Goal: Information Seeking & Learning: Learn about a topic

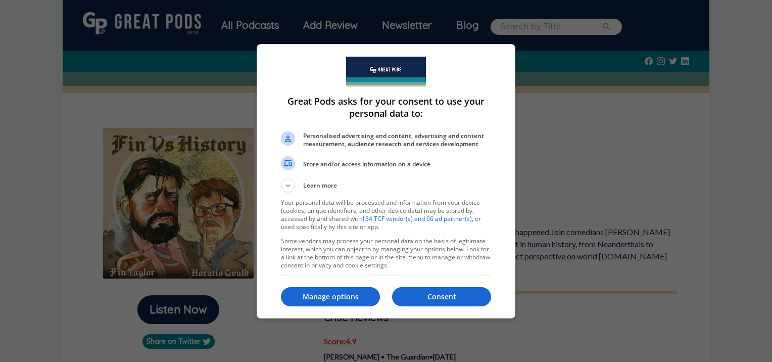
click at [344, 296] on p "Manage options" at bounding box center [330, 297] width 99 height 10
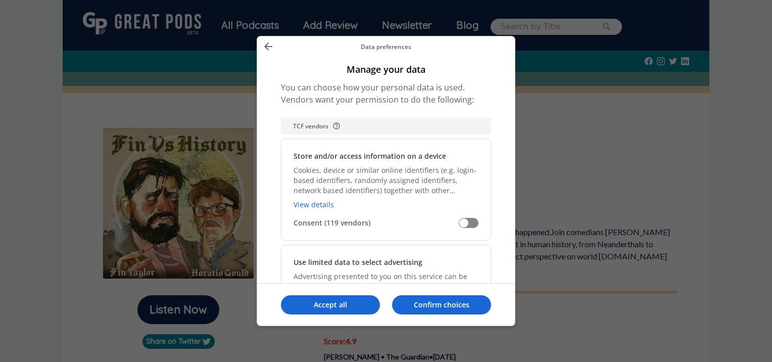
scroll to position [202, 0]
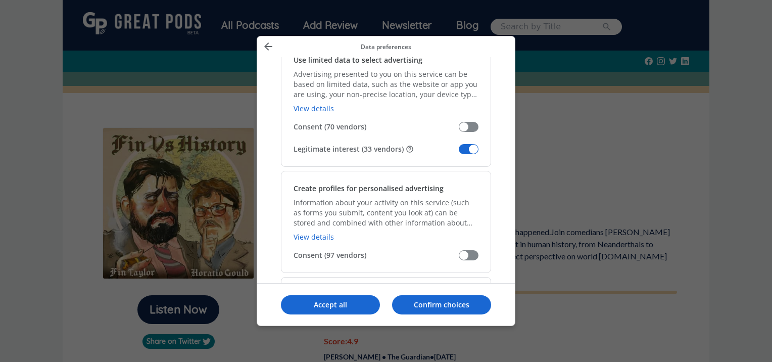
click at [463, 148] on span "Manage your data" at bounding box center [469, 149] width 20 height 10
click at [459, 153] on input "Legitimate interest (33 vendors)" at bounding box center [459, 153] width 0 height 0
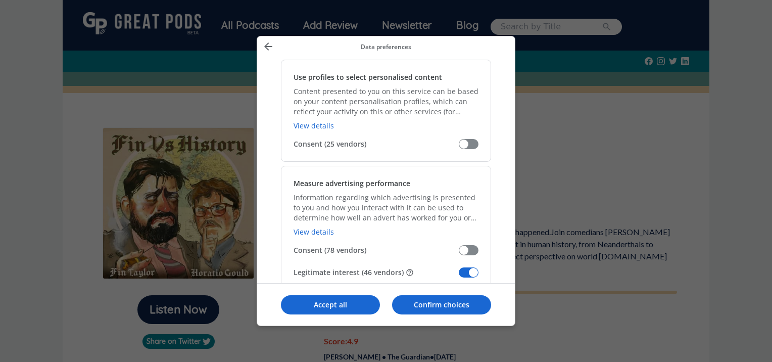
scroll to position [657, 0]
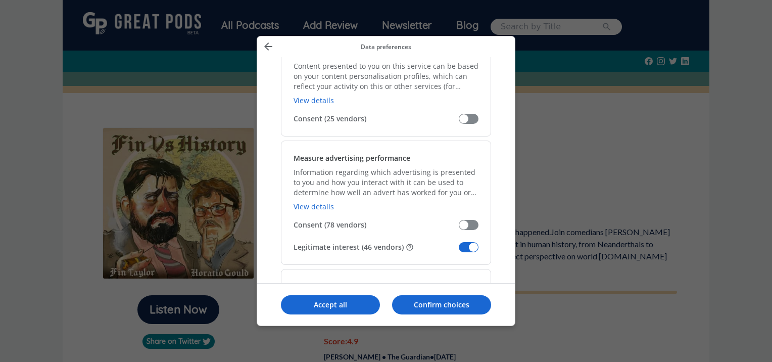
click at [464, 247] on span "Manage your data" at bounding box center [469, 247] width 20 height 10
click at [459, 251] on input "Legitimate interest (46 vendors)" at bounding box center [459, 251] width 0 height 0
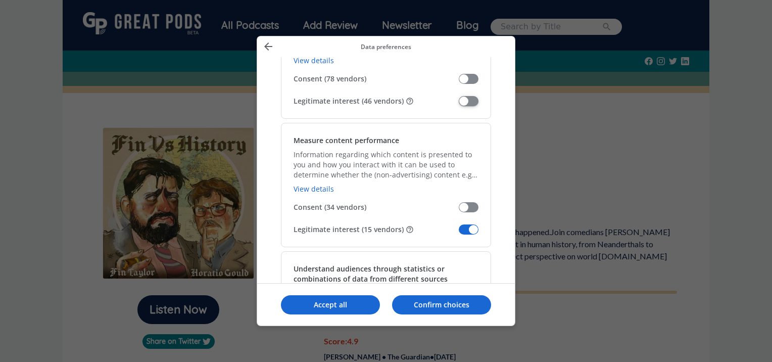
scroll to position [808, 0]
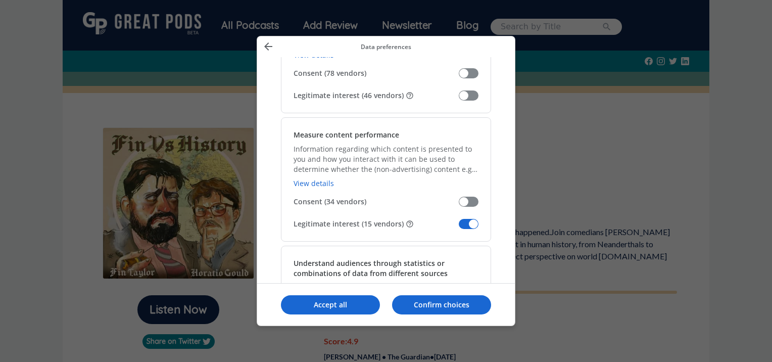
click at [463, 220] on span "Manage your data" at bounding box center [469, 224] width 20 height 10
click at [459, 227] on input "Legitimate interest (15 vendors)" at bounding box center [459, 227] width 0 height 0
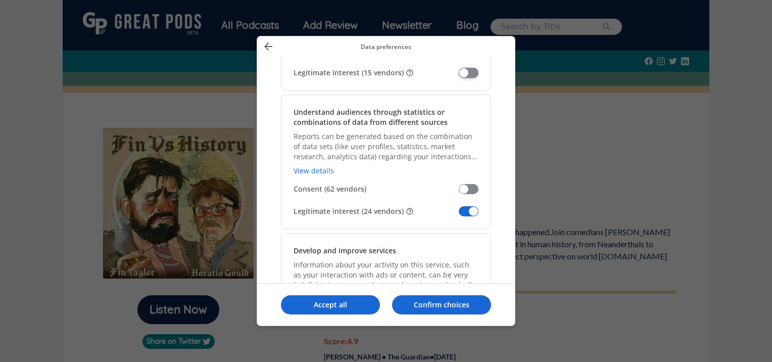
scroll to position [960, 0]
click at [464, 207] on span "Manage your data" at bounding box center [469, 211] width 20 height 10
click at [459, 214] on input "Legitimate interest (24 vendors)" at bounding box center [459, 214] width 0 height 0
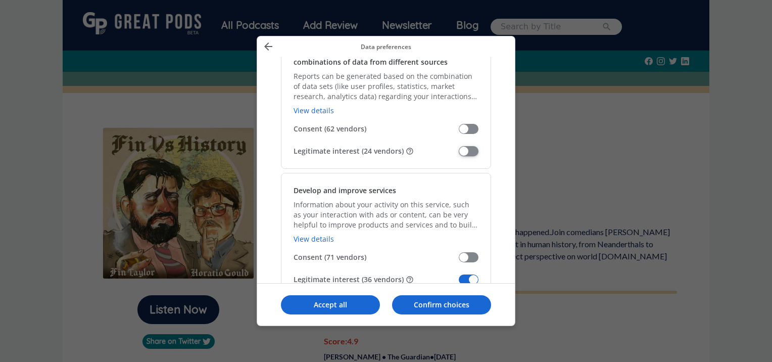
scroll to position [1111, 0]
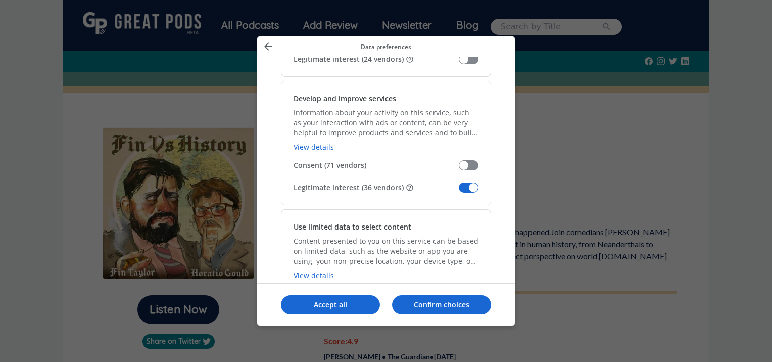
click at [464, 184] on span "Manage your data" at bounding box center [469, 187] width 20 height 10
click at [459, 191] on input "Legitimate interest (36 vendors)" at bounding box center [459, 191] width 0 height 0
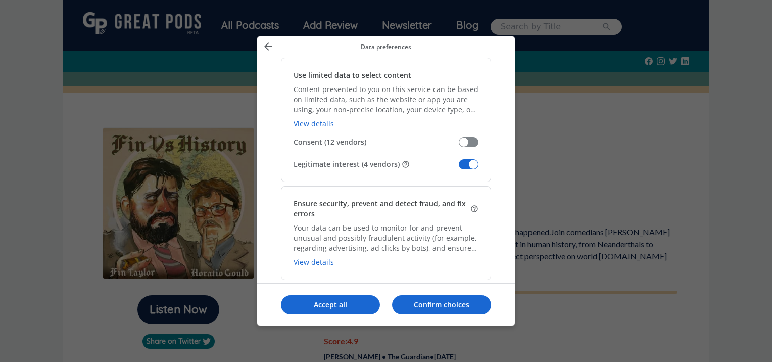
scroll to position [1263, 0]
click at [463, 160] on span "Manage your data" at bounding box center [469, 164] width 20 height 10
click at [459, 168] on input "Legitimate interest (4 vendors)" at bounding box center [459, 168] width 0 height 0
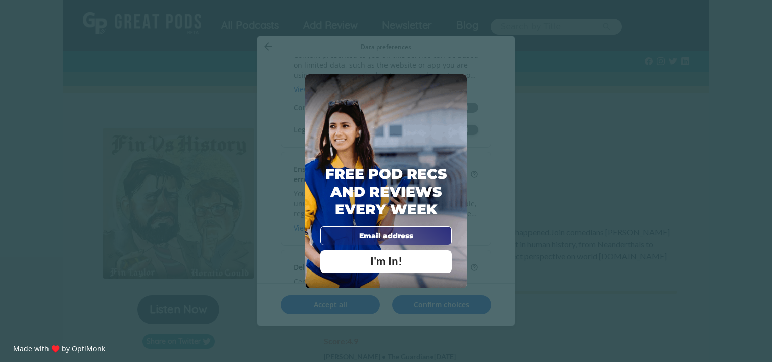
scroll to position [1465, 0]
click at [458, 83] on span "X" at bounding box center [456, 85] width 7 height 10
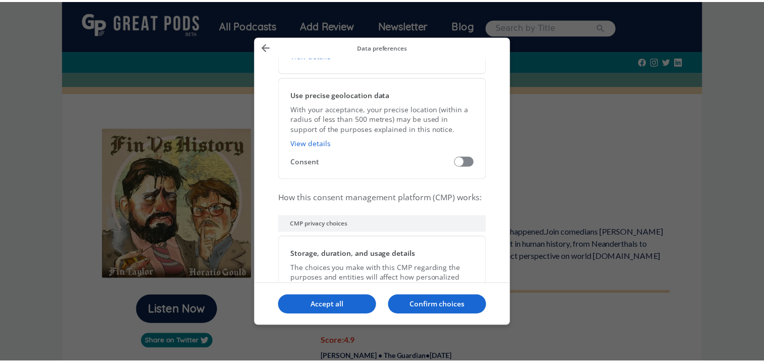
scroll to position [2131, 0]
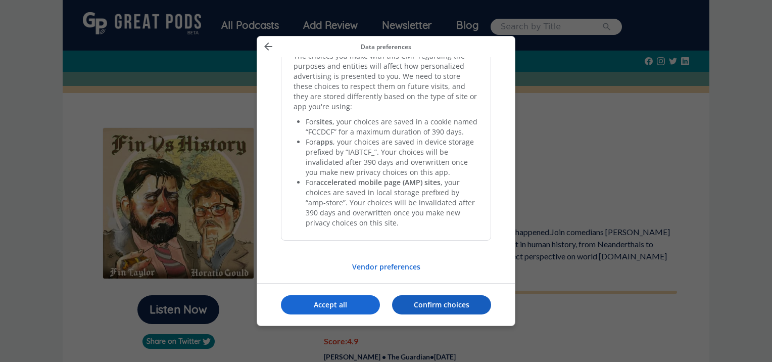
click at [438, 306] on p "Confirm choices" at bounding box center [441, 305] width 99 height 10
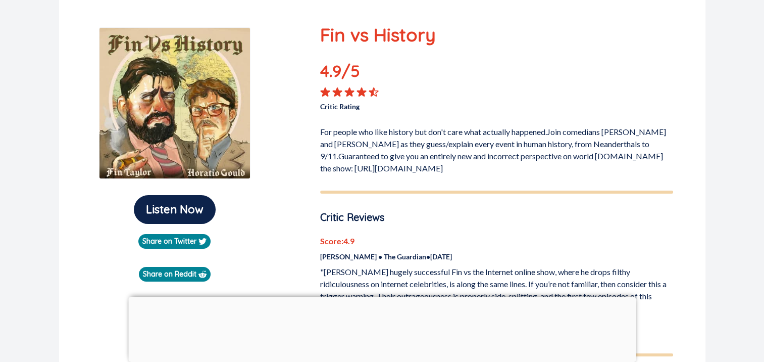
scroll to position [101, 0]
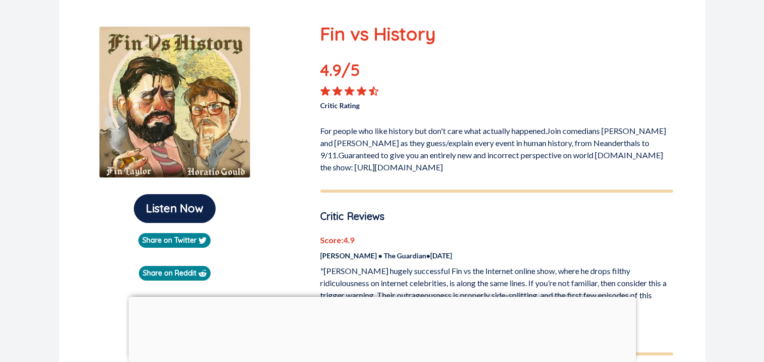
click at [382, 297] on div at bounding box center [382, 297] width 508 height 0
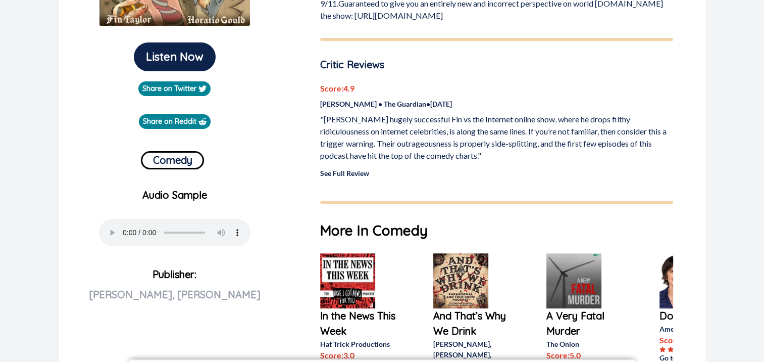
scroll to position [51, 0]
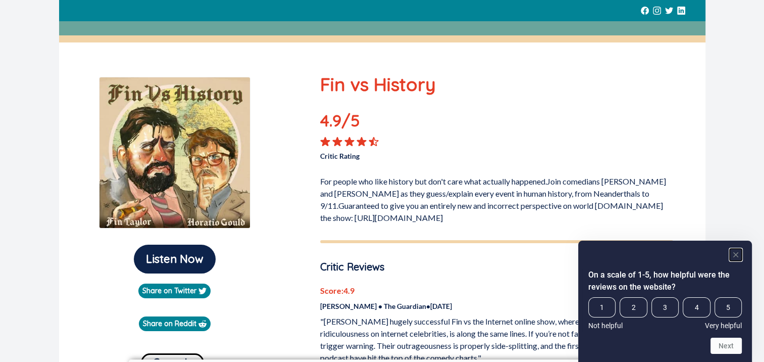
click at [733, 253] on rect "Hide survey" at bounding box center [736, 255] width 12 height 12
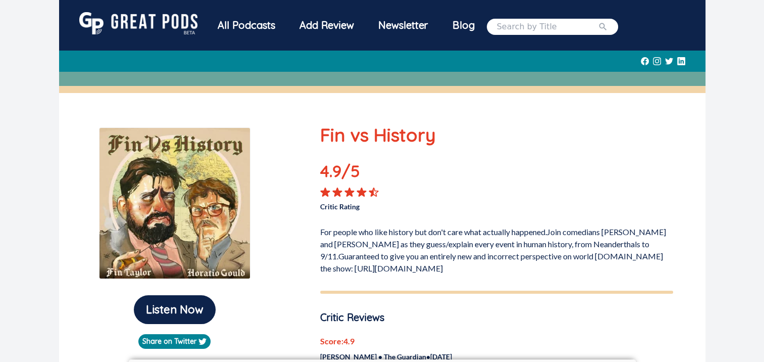
scroll to position [0, 0]
click at [550, 25] on input "search" at bounding box center [547, 27] width 101 height 12
type input "y"
type input "table manners"
click at [598, 21] on button "submit" at bounding box center [603, 27] width 10 height 12
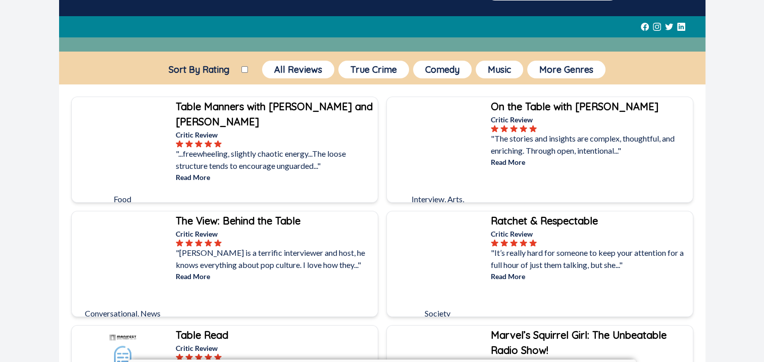
scroll to position [51, 0]
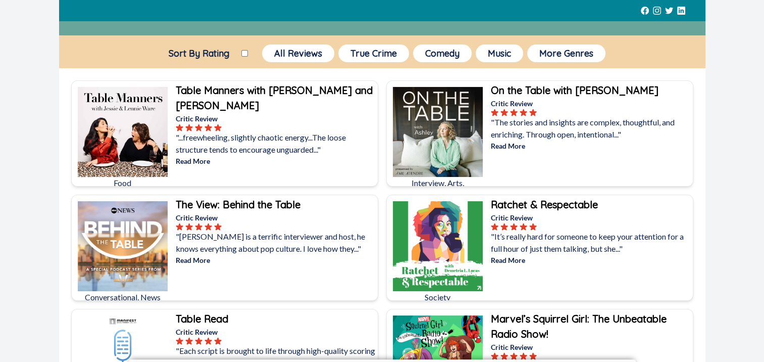
click at [125, 136] on img at bounding box center [123, 132] width 90 height 90
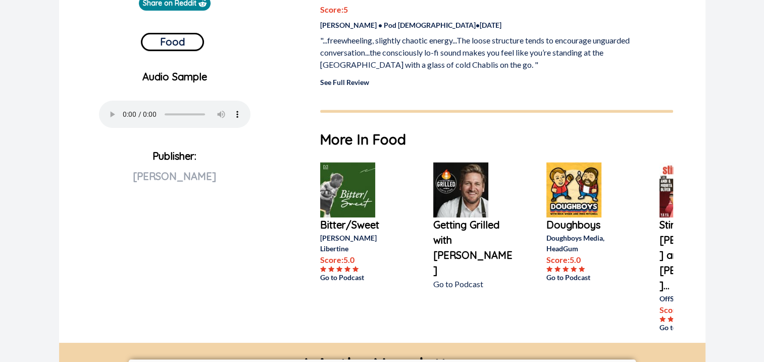
scroll to position [404, 0]
